Goal: Navigation & Orientation: Go to known website

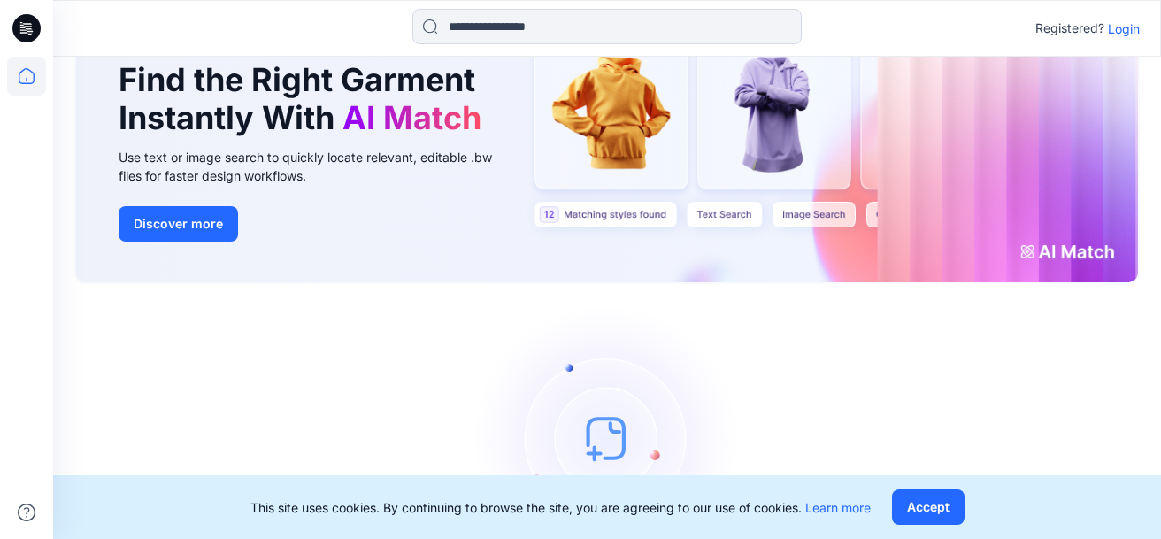
scroll to position [219, 0]
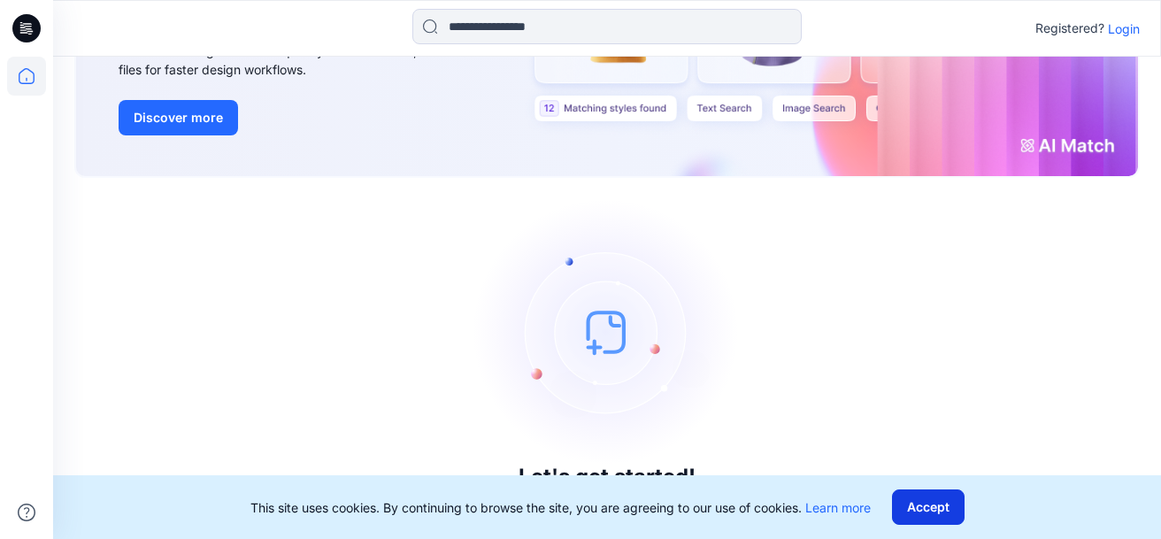
click at [935, 513] on button "Accept" at bounding box center [928, 506] width 73 height 35
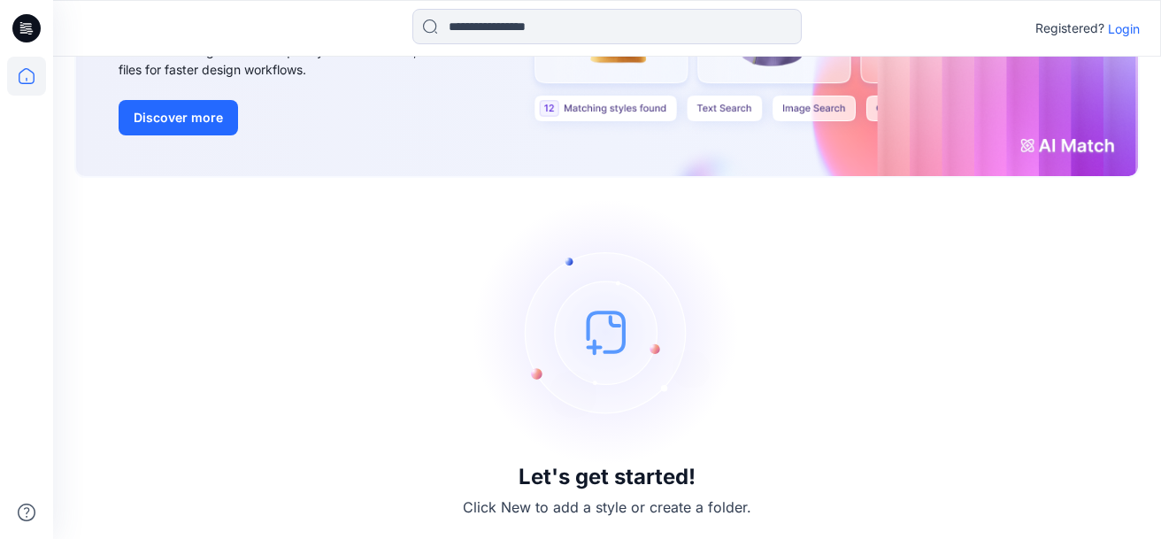
click at [475, 512] on p "Click New to add a style or create a folder." at bounding box center [607, 507] width 289 height 21
click at [599, 325] on img at bounding box center [607, 332] width 266 height 266
drag, startPoint x: 650, startPoint y: 503, endPoint x: 789, endPoint y: 503, distance: 139.0
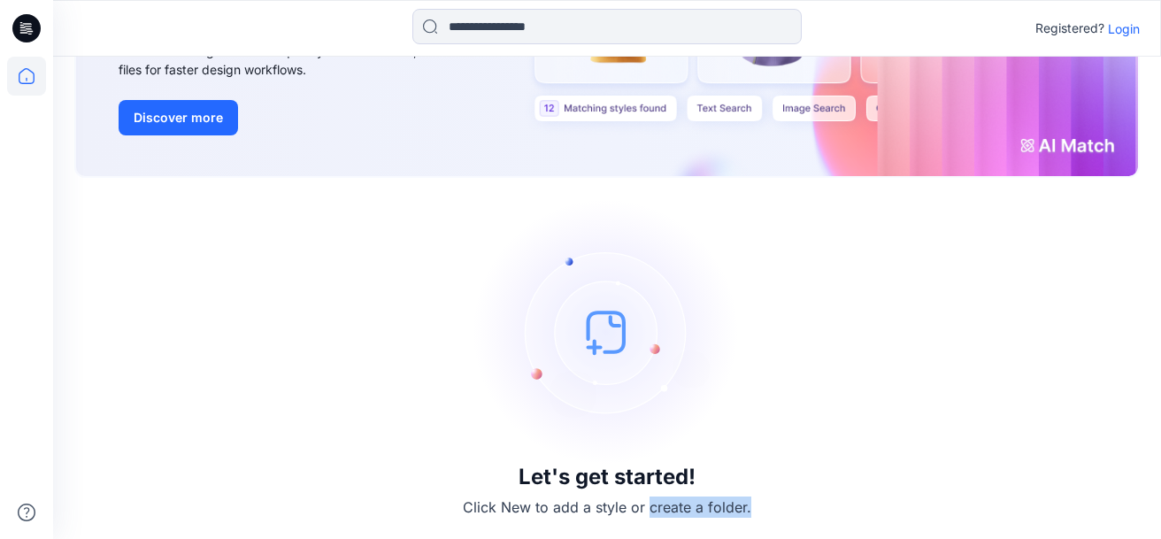
click at [789, 503] on div "Let's get started! Click New to add a style or create a folder." at bounding box center [607, 358] width 1066 height 319
click at [775, 506] on div "Let's get started! Click New to add a style or create a folder." at bounding box center [607, 358] width 1066 height 319
drag, startPoint x: 775, startPoint y: 506, endPoint x: 470, endPoint y: 514, distance: 305.5
click at [470, 514] on div "Let's get started! Click New to add a style or create a folder." at bounding box center [607, 358] width 1066 height 319
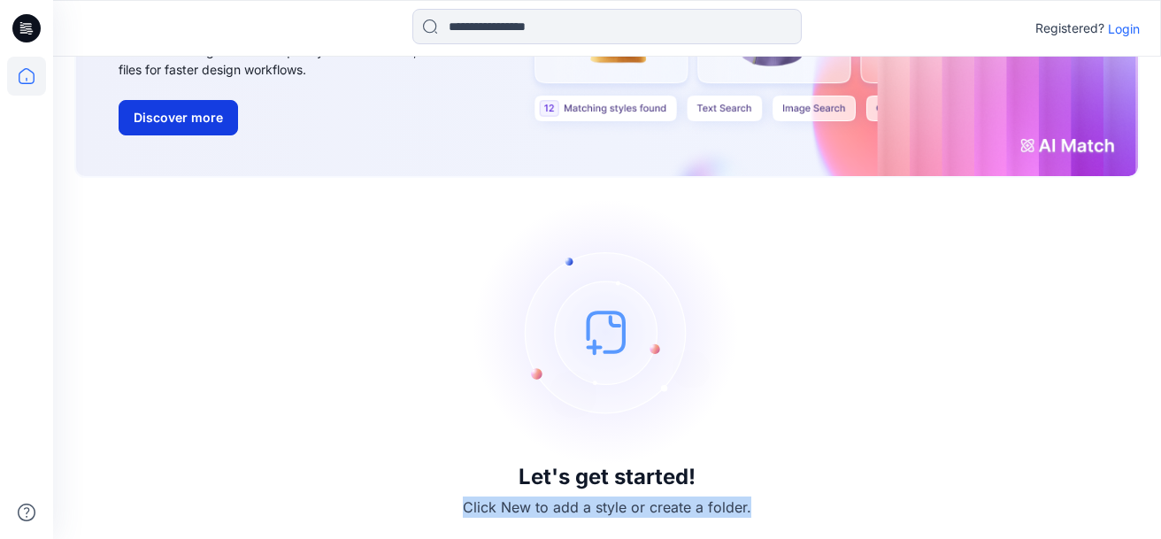
click at [171, 115] on button "Discover more" at bounding box center [178, 117] width 119 height 35
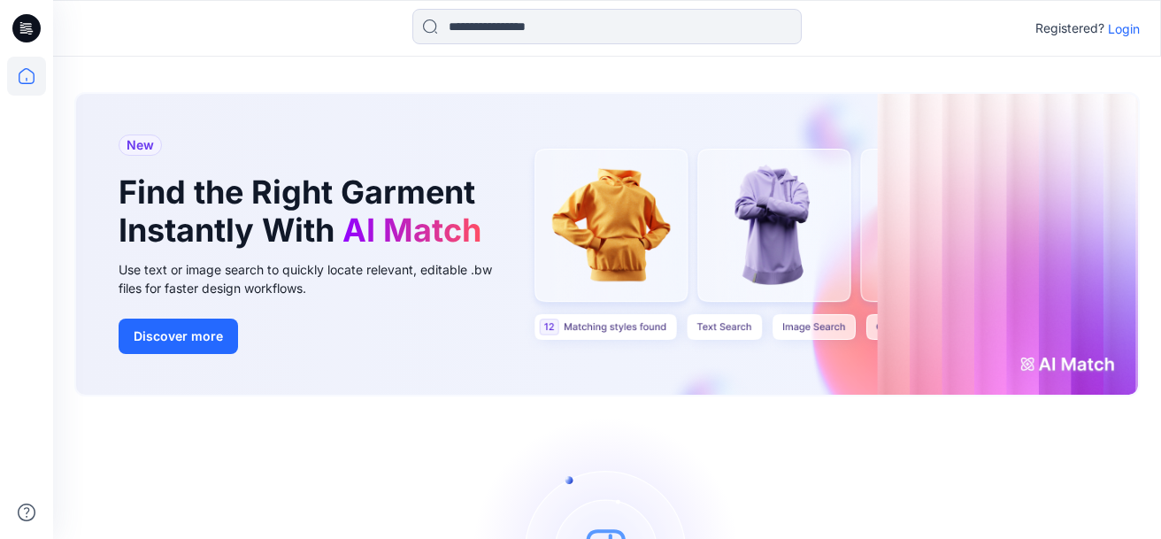
click at [604, 316] on div "New Find the Right Garment Instantly With AI Match Use text or image search to …" at bounding box center [607, 244] width 1062 height 301
click at [562, 32] on input at bounding box center [606, 26] width 389 height 35
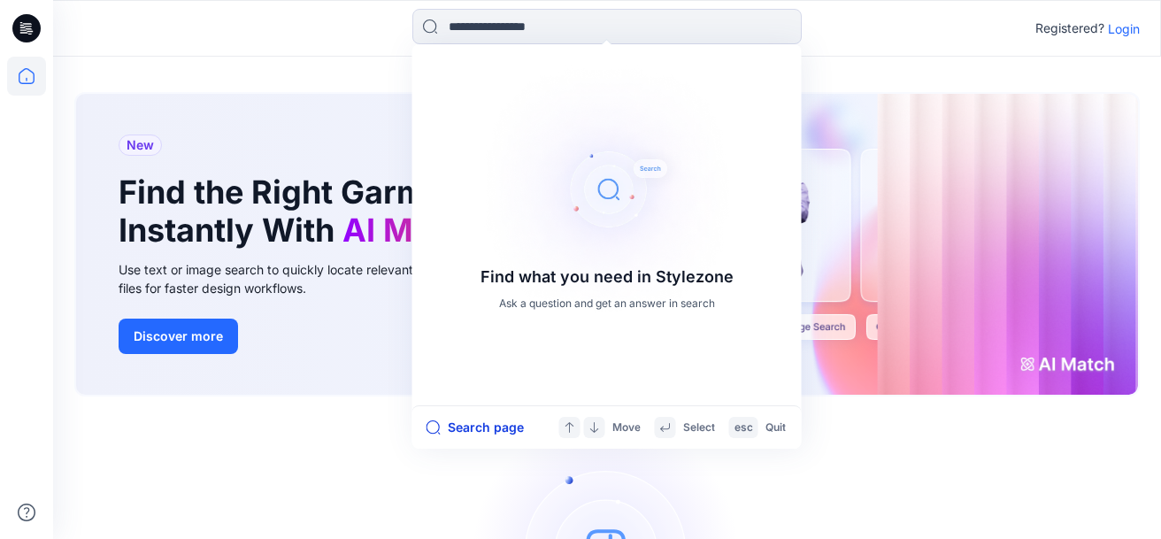
click at [500, 433] on button "Search page" at bounding box center [475, 427] width 97 height 21
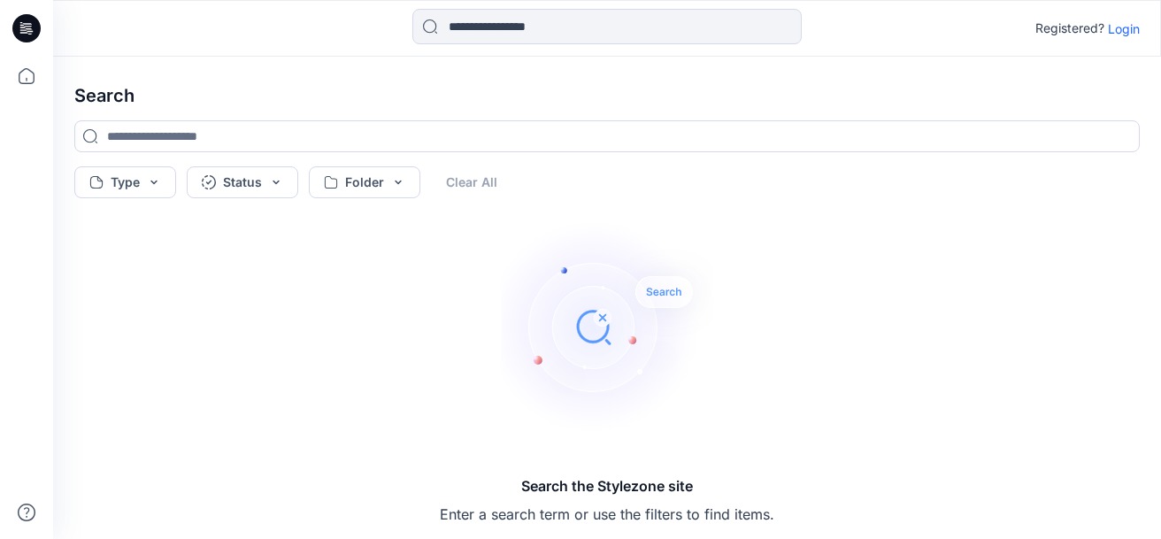
click at [18, 28] on icon at bounding box center [26, 28] width 28 height 28
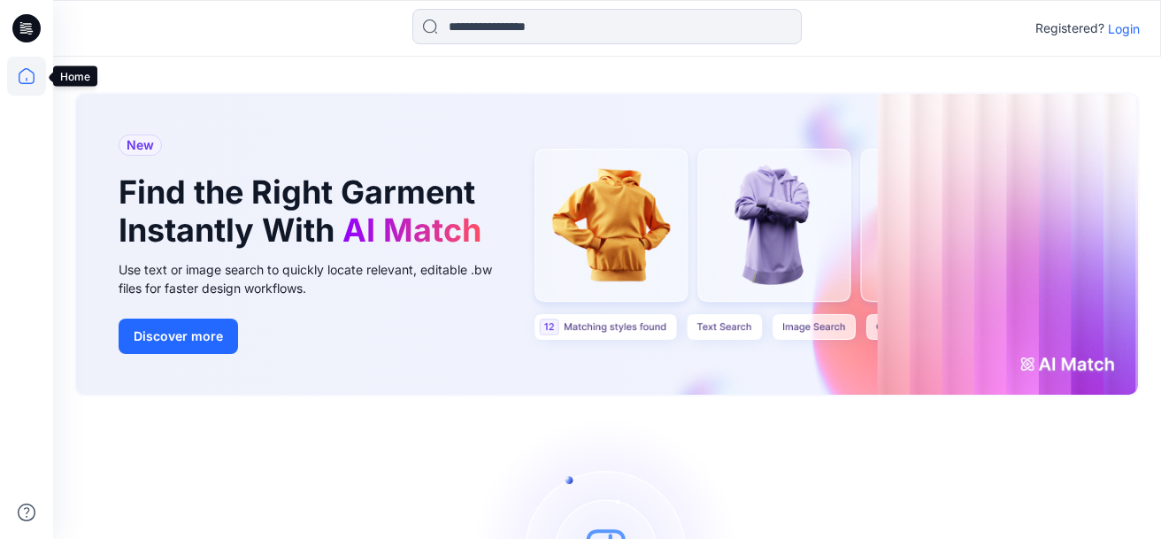
click at [28, 73] on icon at bounding box center [26, 76] width 39 height 39
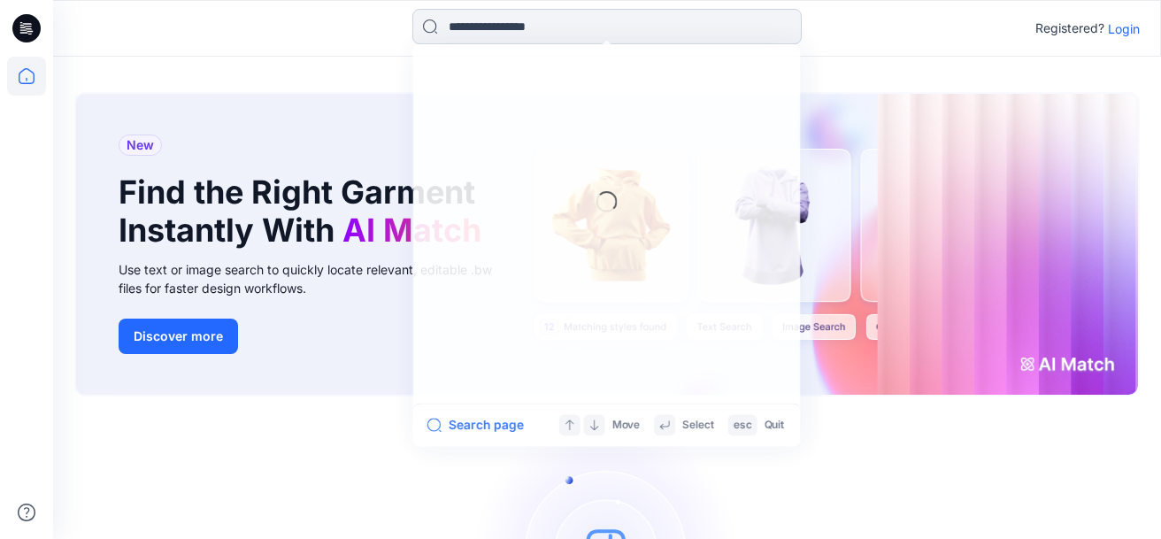
click at [587, 14] on input at bounding box center [606, 26] width 389 height 35
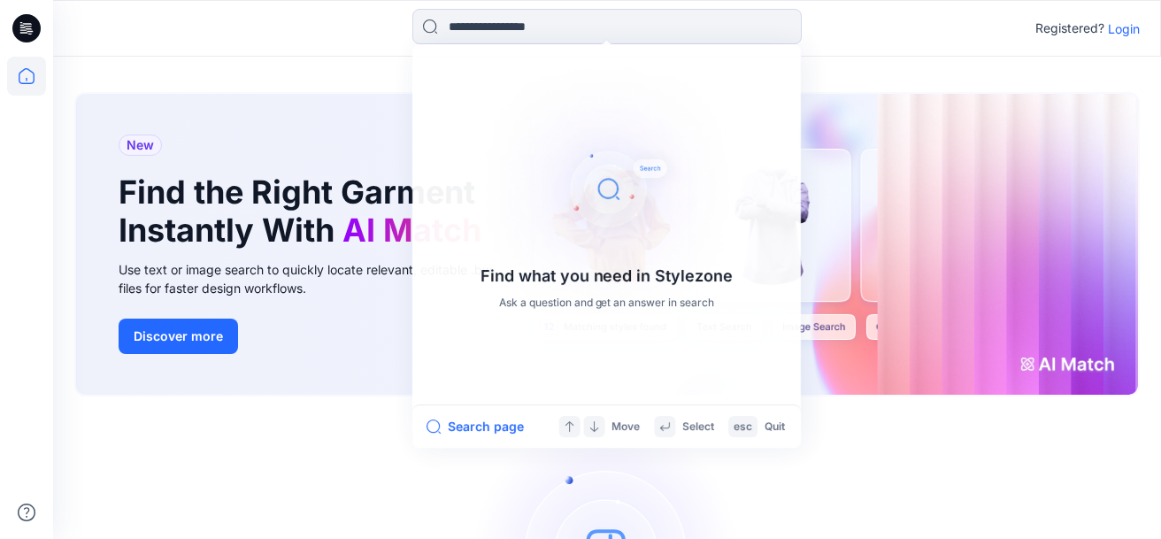
click at [1113, 26] on p "Login" at bounding box center [1124, 28] width 32 height 19
